Goal: Task Accomplishment & Management: Complete application form

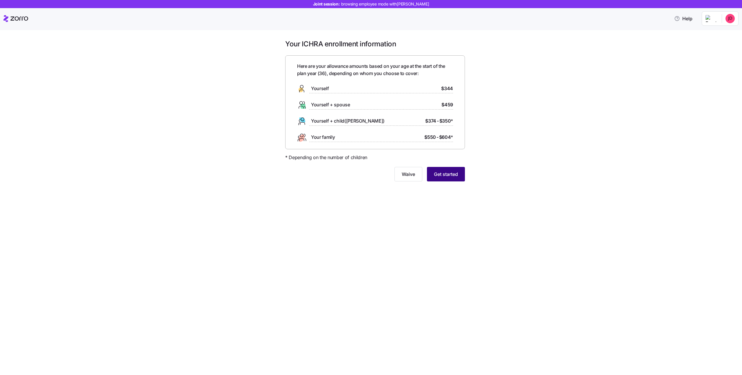
click at [436, 174] on span "Get started" at bounding box center [446, 174] width 24 height 7
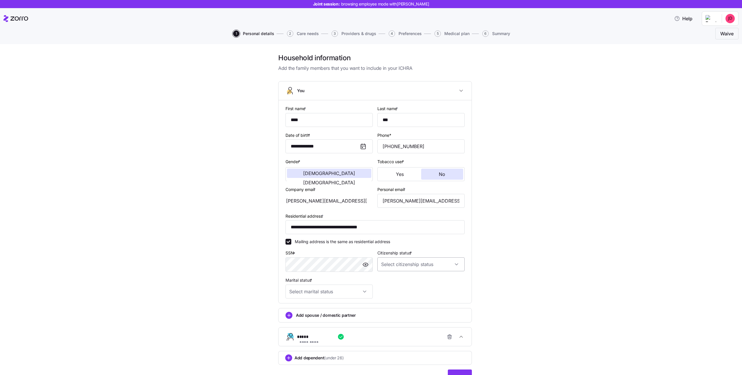
click at [414, 265] on input "Citizenship status *" at bounding box center [420, 264] width 87 height 14
click at [407, 279] on div "US citizen" at bounding box center [421, 282] width 83 height 12
type input "US citizen"
click at [361, 290] on input "Marital status *" at bounding box center [328, 292] width 87 height 14
click at [333, 307] on div "Single" at bounding box center [329, 309] width 83 height 12
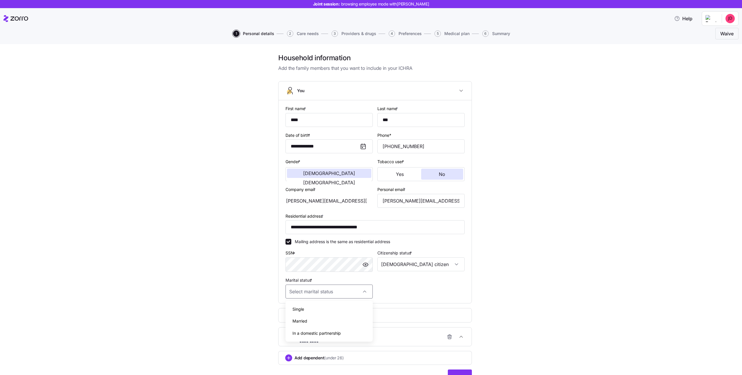
type input "Single"
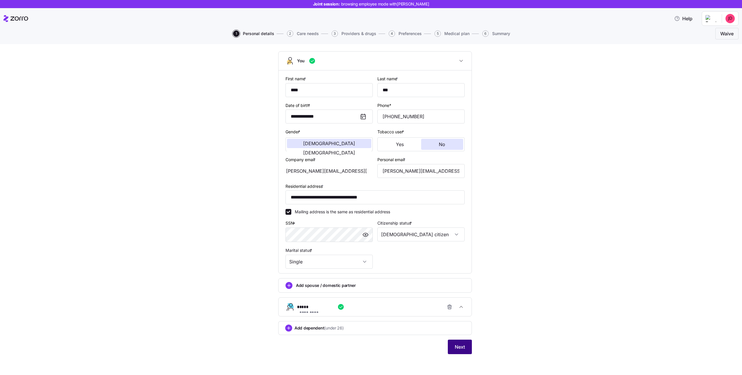
click at [463, 348] on span "Next" at bounding box center [460, 346] width 10 height 7
click at [391, 307] on div "**********" at bounding box center [377, 307] width 161 height 12
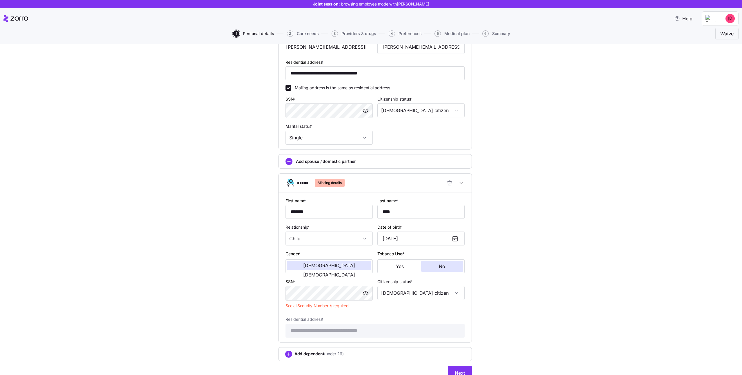
scroll to position [180, 0]
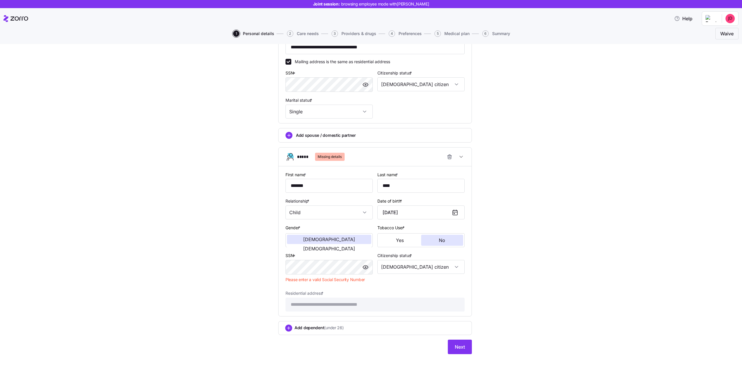
click at [383, 286] on div "Citizenship status * US citizen" at bounding box center [421, 269] width 92 height 38
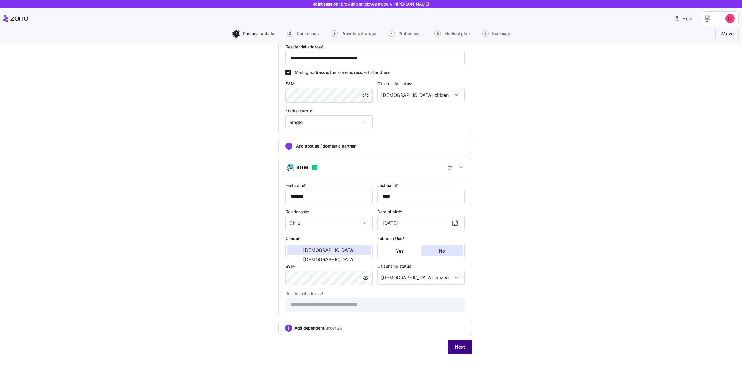
click at [460, 345] on span "Next" at bounding box center [460, 346] width 10 height 7
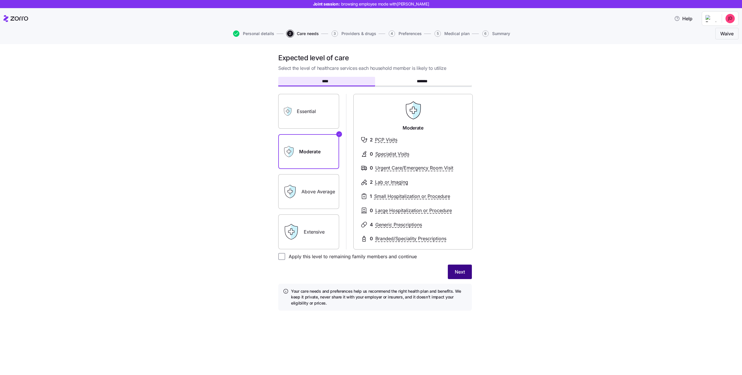
click at [459, 266] on button "Next" at bounding box center [460, 272] width 24 height 14
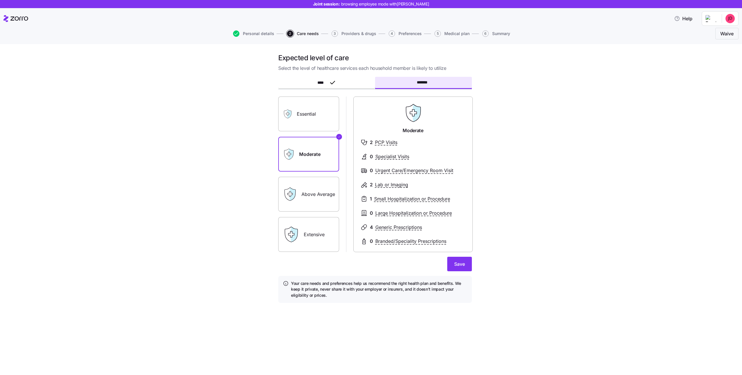
click at [318, 196] on label "Above Average" at bounding box center [308, 194] width 61 height 35
click at [0, 0] on input "Above Average" at bounding box center [0, 0] width 0 height 0
click at [458, 266] on span "Save" at bounding box center [459, 264] width 11 height 7
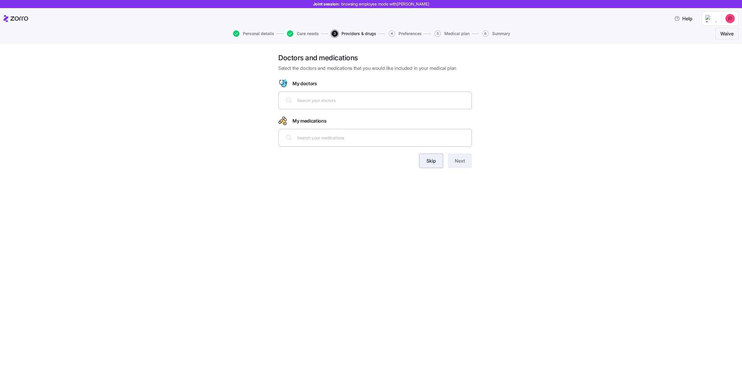
click at [432, 162] on span "Skip" at bounding box center [431, 160] width 10 height 7
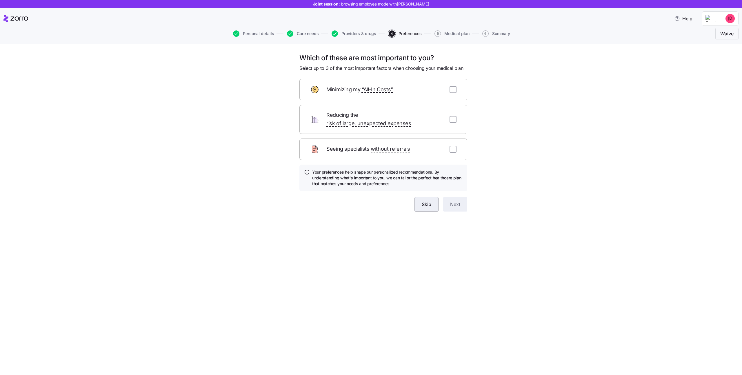
click at [430, 201] on span "Skip" at bounding box center [427, 204] width 10 height 7
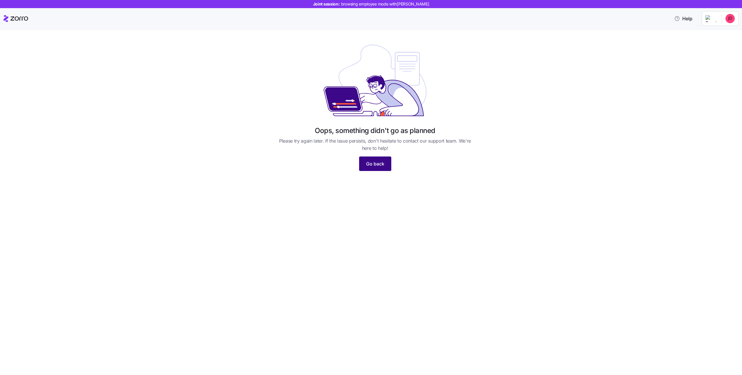
click at [375, 164] on span "Go back" at bounding box center [375, 163] width 18 height 7
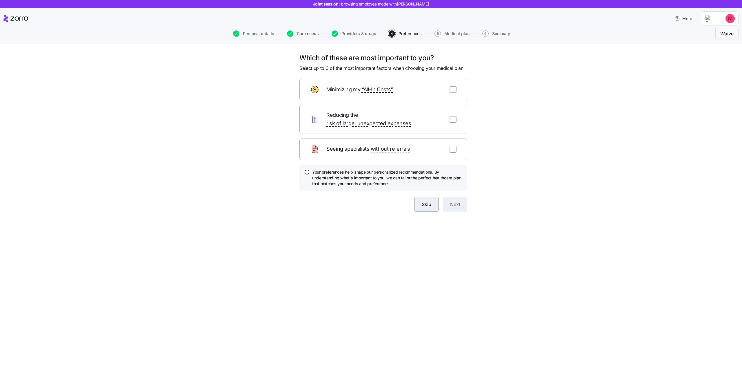
click at [427, 201] on span "Skip" at bounding box center [427, 204] width 10 height 7
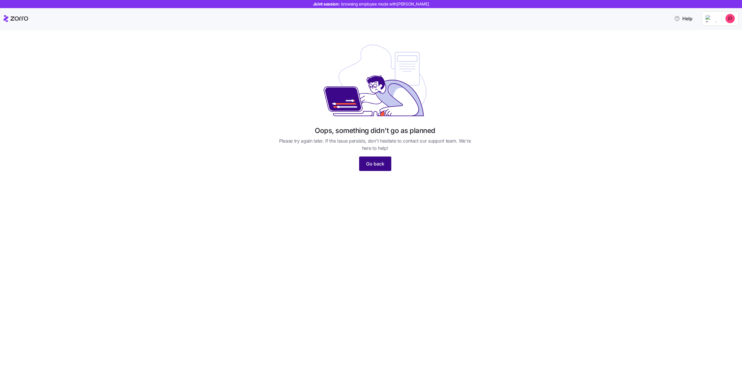
click at [381, 166] on span "Go back" at bounding box center [375, 163] width 18 height 7
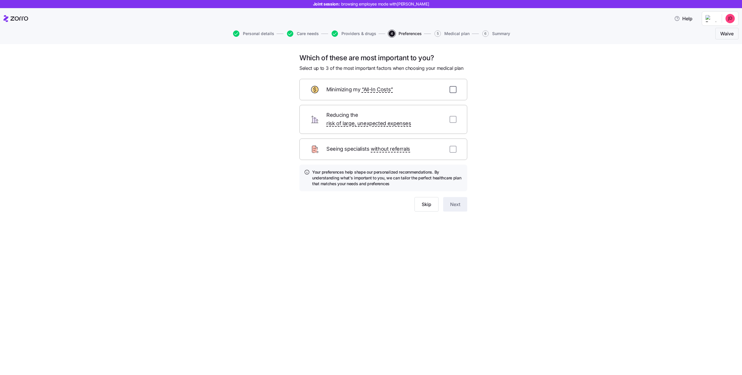
click at [455, 90] on input "checkbox" at bounding box center [452, 89] width 7 height 7
checkbox input "true"
click at [458, 201] on span "Next" at bounding box center [455, 204] width 10 height 7
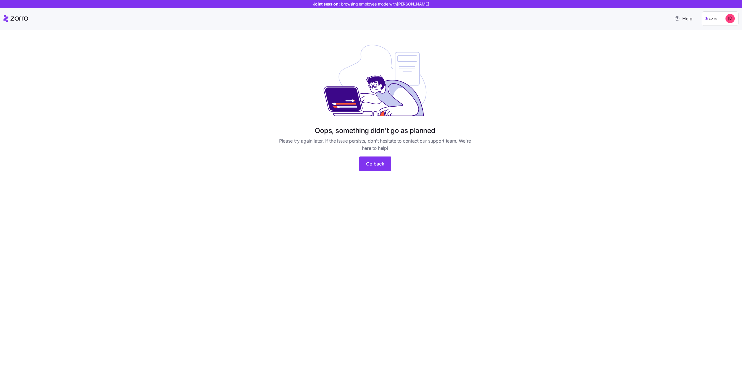
click at [18, 20] on icon at bounding box center [19, 19] width 18 height 4
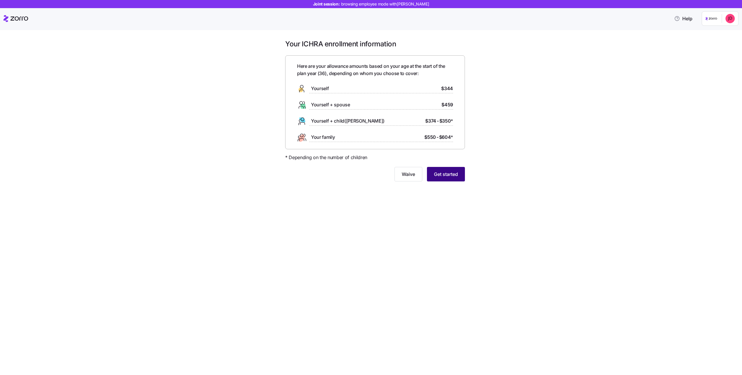
click at [441, 172] on span "Get started" at bounding box center [446, 174] width 24 height 7
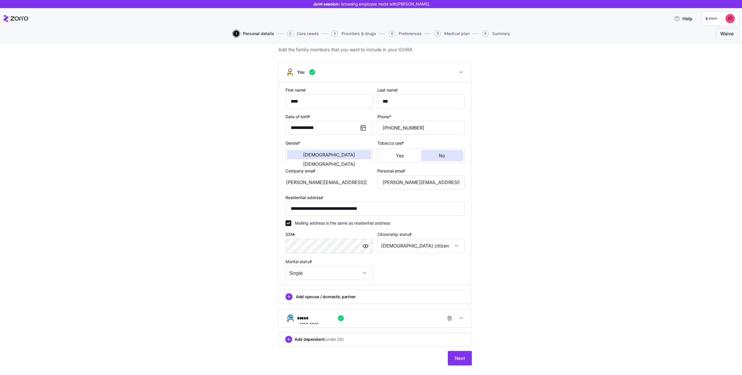
scroll to position [30, 0]
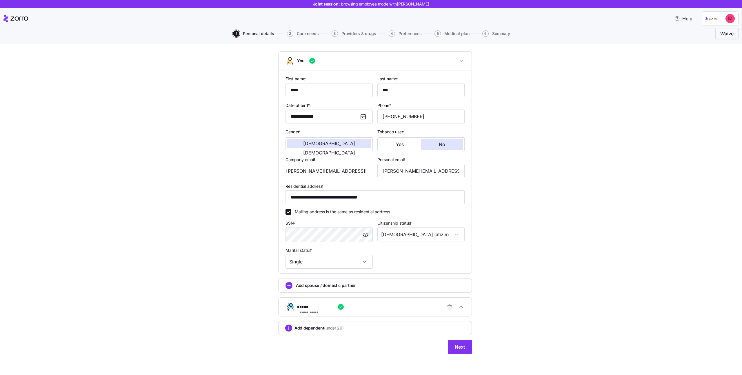
click at [420, 305] on div "**********" at bounding box center [377, 307] width 161 height 12
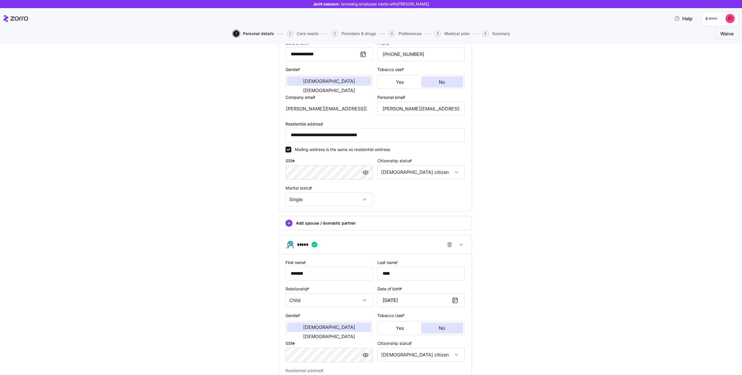
scroll to position [169, 0]
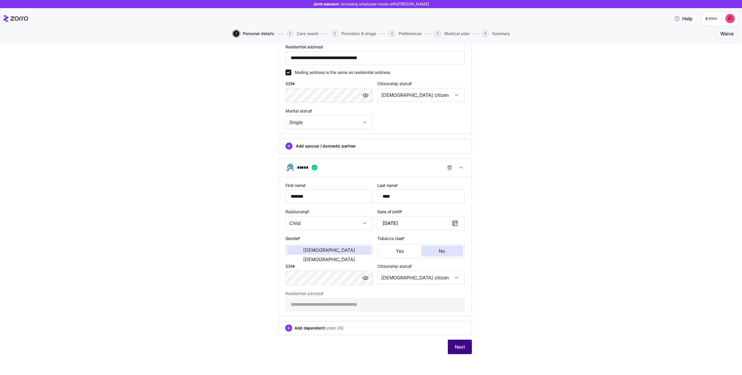
click at [459, 347] on span "Next" at bounding box center [460, 346] width 10 height 7
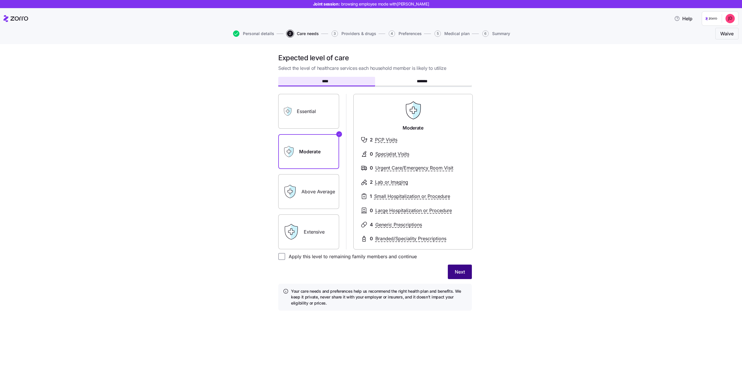
click at [465, 274] on span "Next" at bounding box center [460, 271] width 10 height 7
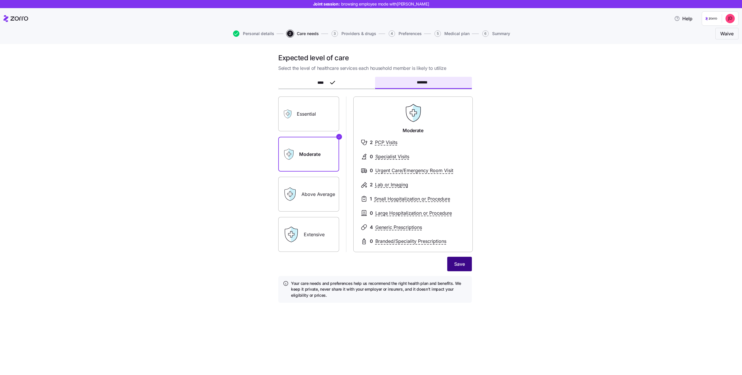
click at [462, 259] on button "Save" at bounding box center [459, 264] width 25 height 14
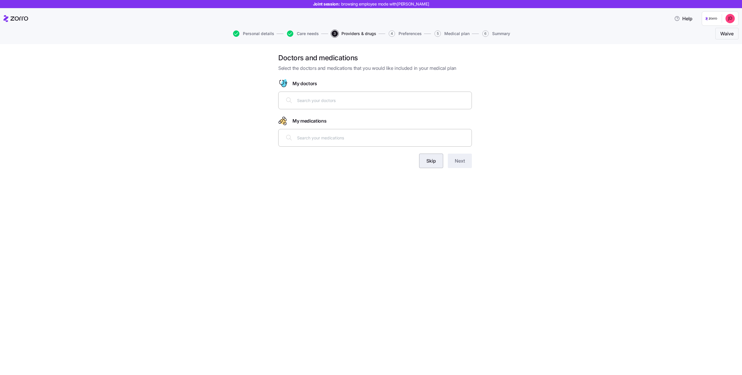
click at [430, 163] on span "Skip" at bounding box center [431, 160] width 10 height 7
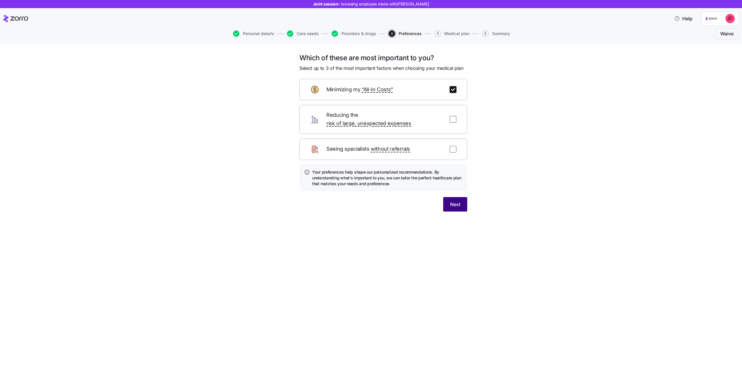
click at [452, 201] on span "Next" at bounding box center [455, 204] width 10 height 7
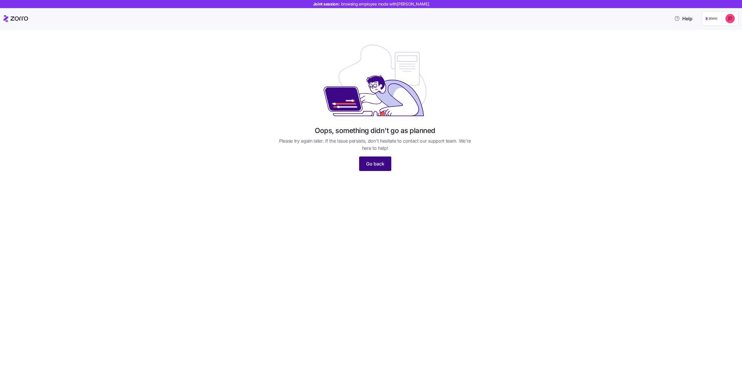
click at [383, 168] on button "Go back" at bounding box center [375, 163] width 32 height 14
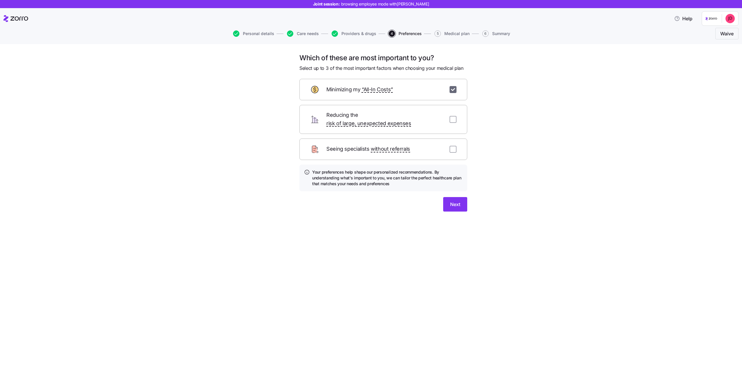
click at [452, 88] on input "checkbox" at bounding box center [452, 89] width 7 height 7
checkbox input "false"
click at [425, 201] on span "Skip" at bounding box center [427, 204] width 10 height 7
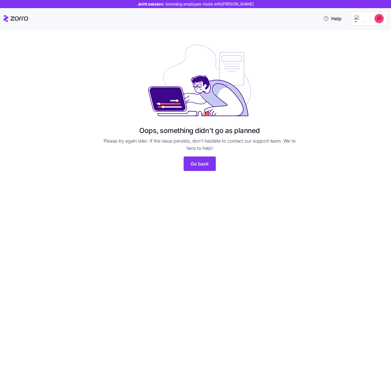
click at [17, 19] on icon at bounding box center [15, 18] width 25 height 7
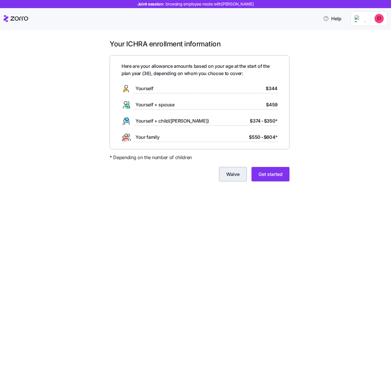
click at [231, 168] on button "Waive" at bounding box center [233, 174] width 28 height 14
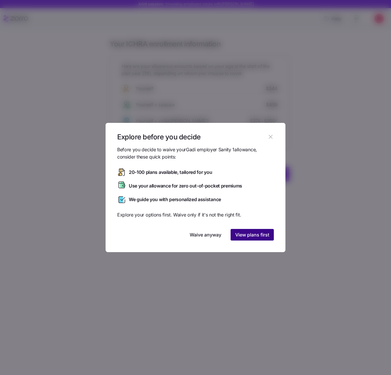
click at [246, 235] on span "View plans first" at bounding box center [252, 234] width 34 height 7
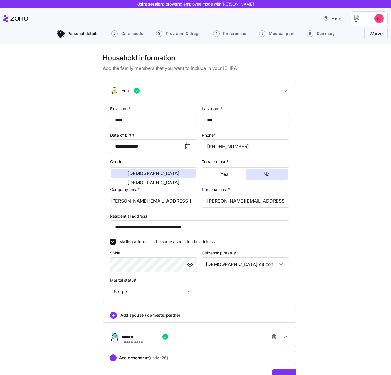
scroll to position [30, 0]
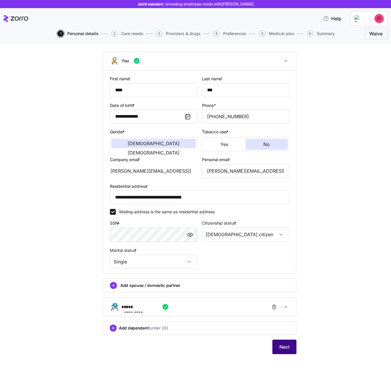
click at [281, 348] on span "Next" at bounding box center [284, 346] width 10 height 7
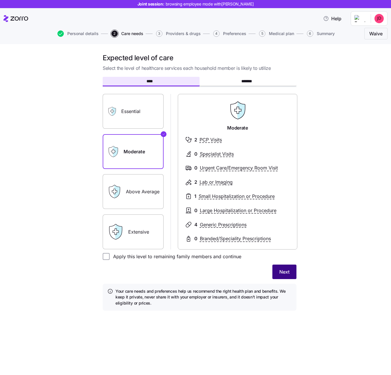
click at [285, 271] on span "Next" at bounding box center [284, 271] width 10 height 7
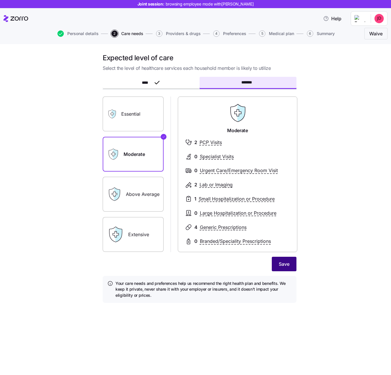
click at [283, 261] on span "Save" at bounding box center [284, 264] width 11 height 7
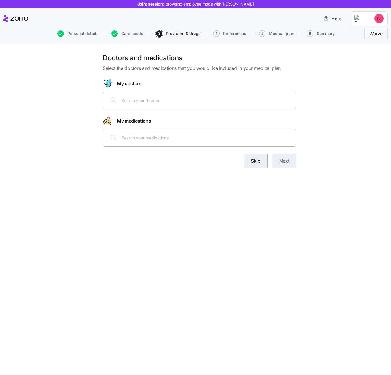
click at [255, 161] on span "Skip" at bounding box center [256, 160] width 10 height 7
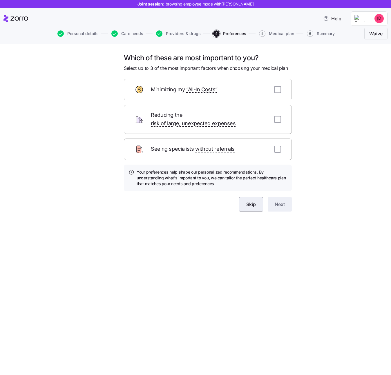
click at [253, 201] on span "Skip" at bounding box center [251, 204] width 10 height 7
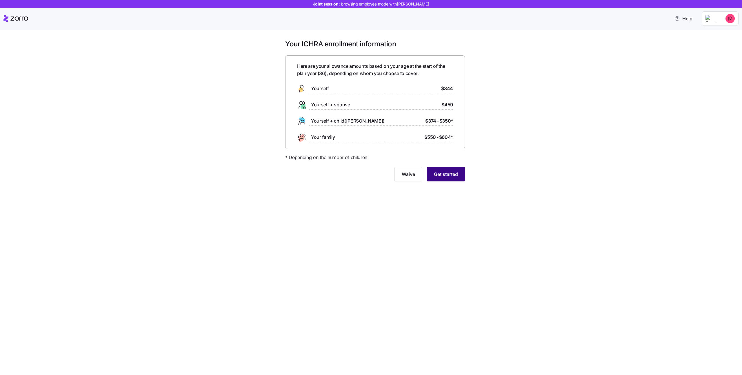
click at [442, 171] on span "Get started" at bounding box center [446, 174] width 24 height 7
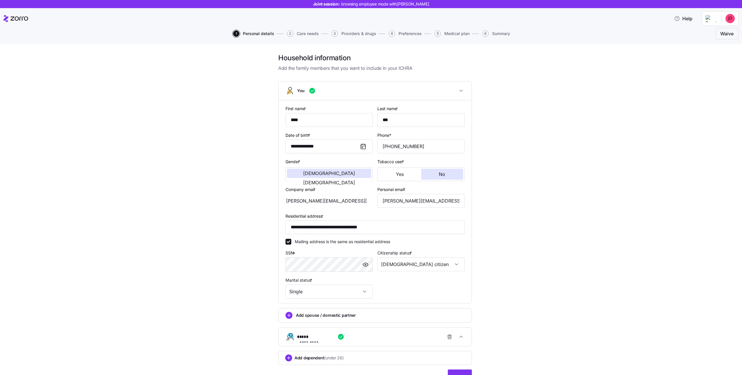
scroll to position [30, 0]
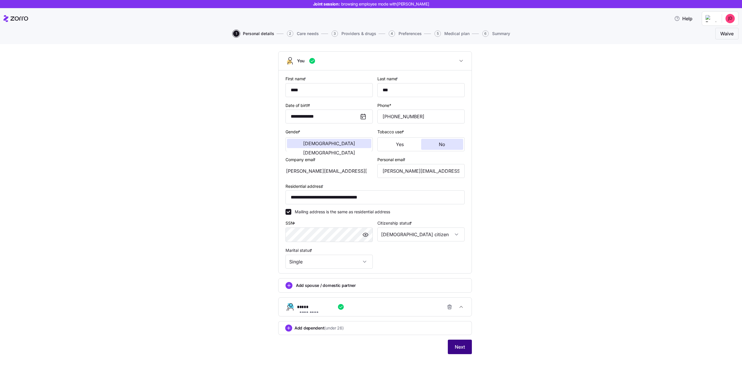
click at [456, 343] on button "Next" at bounding box center [460, 347] width 24 height 14
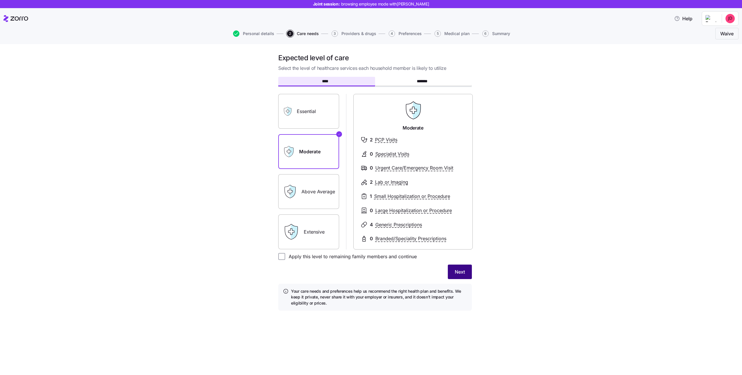
click at [463, 271] on span "Next" at bounding box center [460, 271] width 10 height 7
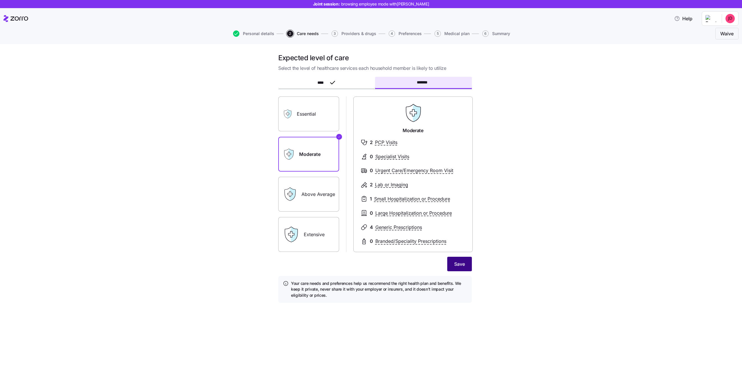
click at [460, 263] on span "Save" at bounding box center [459, 264] width 11 height 7
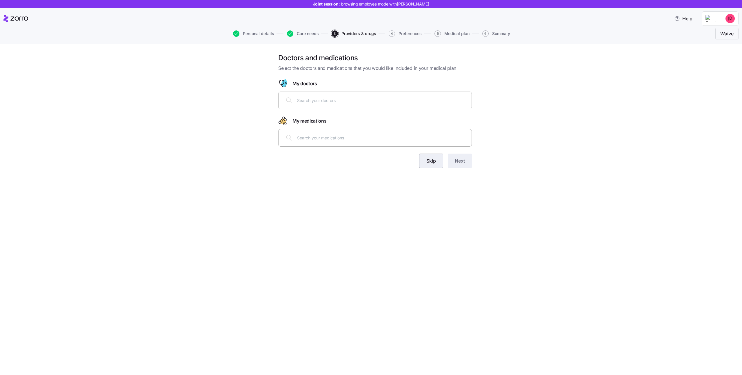
click at [427, 161] on span "Skip" at bounding box center [431, 160] width 10 height 7
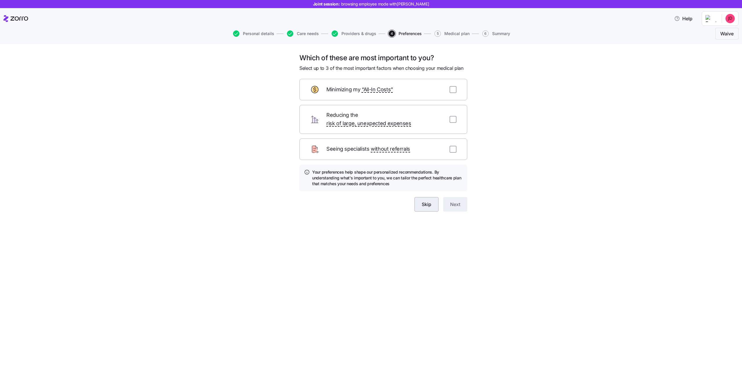
click at [423, 201] on span "Skip" at bounding box center [427, 204] width 10 height 7
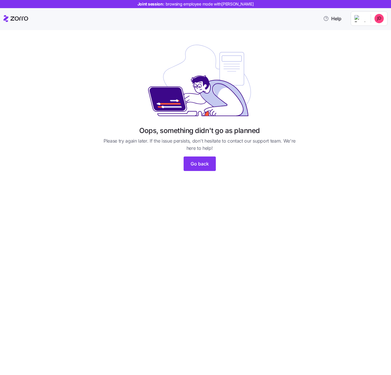
click at [241, 4] on span "browsing employee mode with [PERSON_NAME]" at bounding box center [209, 4] width 88 height 6
click at [18, 21] on icon at bounding box center [15, 18] width 25 height 7
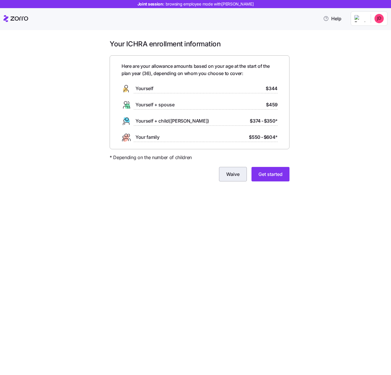
click at [223, 170] on button "Waive" at bounding box center [233, 174] width 28 height 14
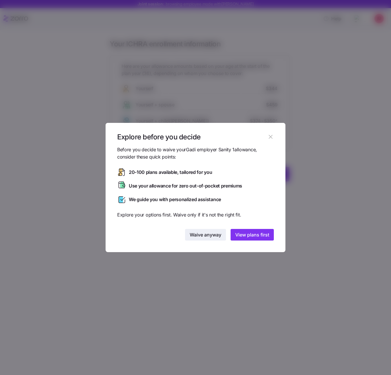
click at [201, 238] on button "Waive anyway" at bounding box center [205, 235] width 41 height 12
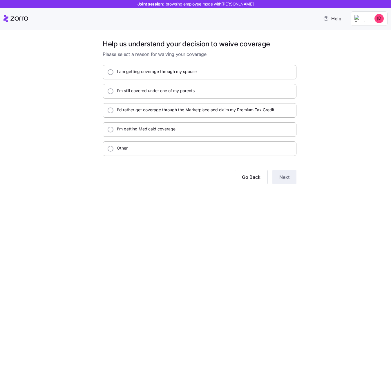
click at [221, 144] on div "Other" at bounding box center [200, 148] width 194 height 14
radio input "true"
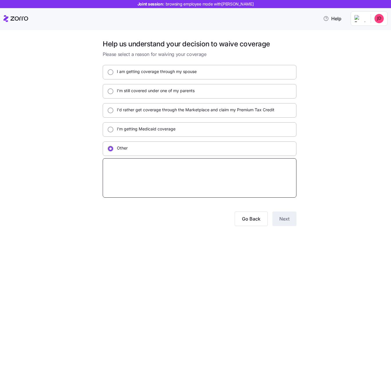
click at [253, 180] on textarea at bounding box center [200, 177] width 194 height 39
type textarea "x"
type textarea "y"
type textarea "x"
type textarea "yt"
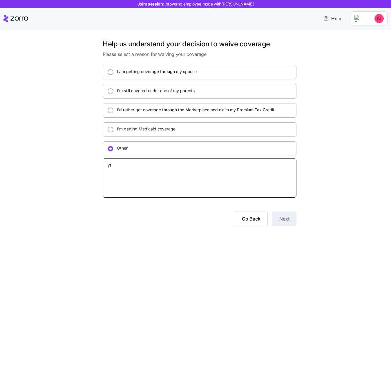
type textarea "x"
type textarea "ytj"
type textarea "x"
type textarea "ytjd"
click at [294, 213] on button "Next" at bounding box center [284, 219] width 24 height 14
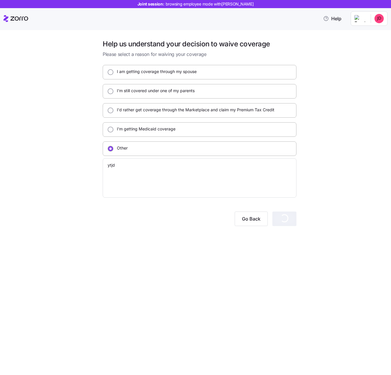
type textarea "x"
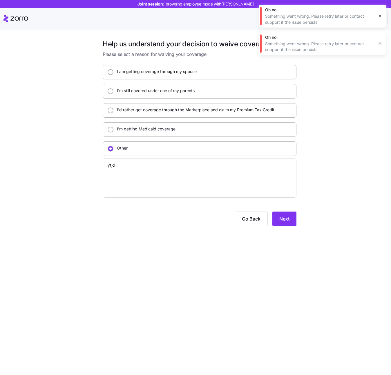
click at [379, 16] on icon "button" at bounding box center [379, 16] width 5 height 5
click at [379, 17] on icon "button" at bounding box center [379, 16] width 5 height 5
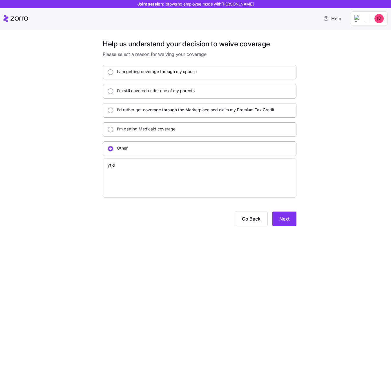
click at [377, 17] on html "Joint session: browsing employee mode with [PERSON_NAME] Help Help us understan…" at bounding box center [195, 186] width 391 height 372
click at [371, 34] on div "Log out" at bounding box center [371, 34] width 23 height 6
